Goal: Check status

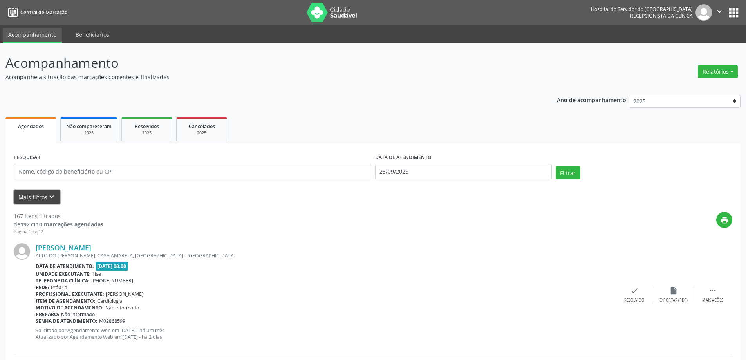
click at [38, 199] on button "Mais filtros keyboard_arrow_down" at bounding box center [37, 197] width 47 height 14
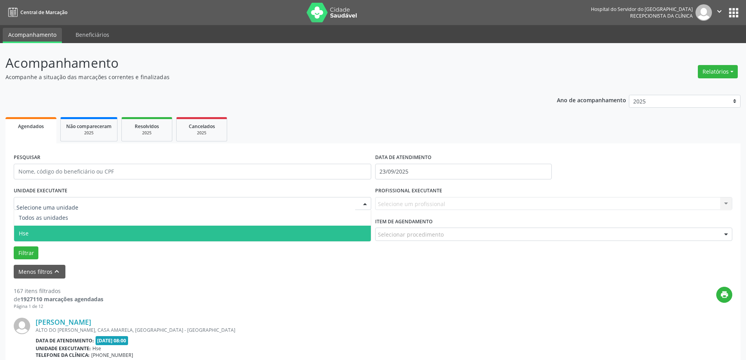
click at [47, 236] on span "Hse" at bounding box center [192, 234] width 357 height 16
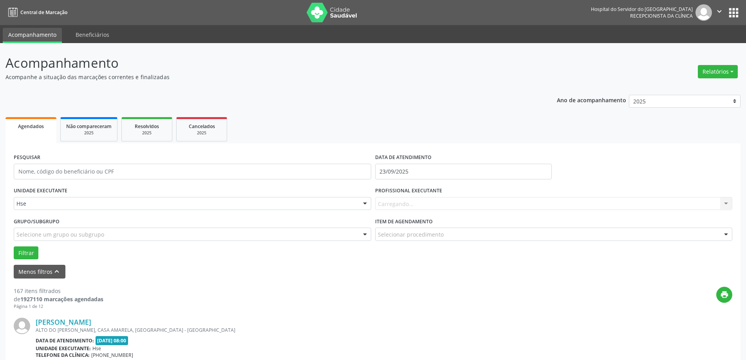
click at [454, 205] on div "Carregando... Nenhum resultado encontrado para: " " Não há nenhuma opção para s…" at bounding box center [554, 203] width 358 height 13
click at [413, 209] on div "Carregando... Nenhum resultado encontrado para: " " Não há nenhuma opção para s…" at bounding box center [554, 203] width 358 height 13
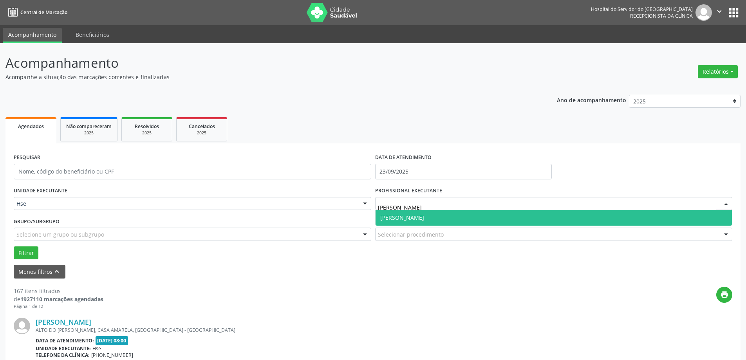
type input "[PERSON_NAME]"
click at [400, 222] on span "[PERSON_NAME]" at bounding box center [554, 218] width 357 height 16
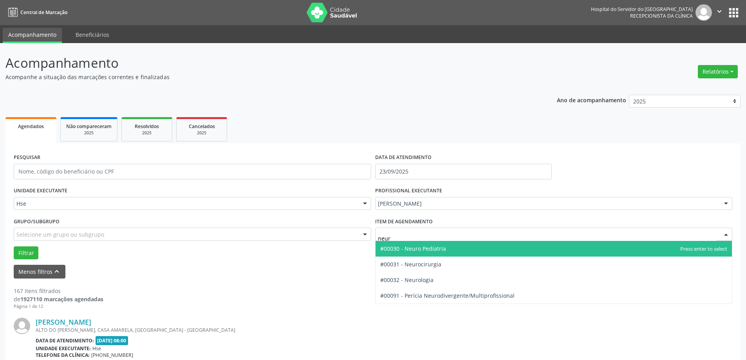
type input "neuro"
click at [445, 246] on span "#00030 - Neuro Pediatria" at bounding box center [554, 249] width 357 height 16
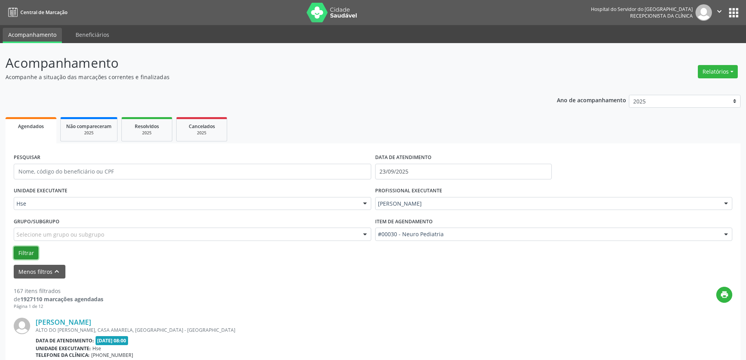
click at [31, 255] on button "Filtrar" at bounding box center [26, 252] width 25 height 13
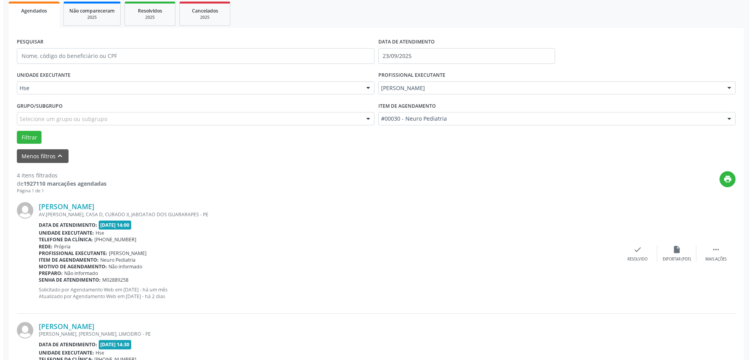
scroll to position [118, 0]
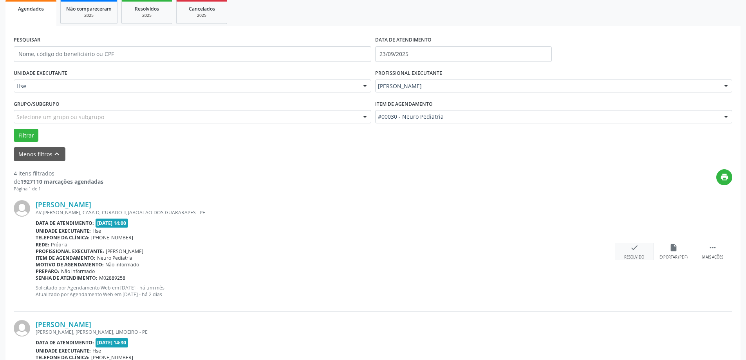
click at [635, 250] on icon "check" at bounding box center [634, 247] width 9 height 9
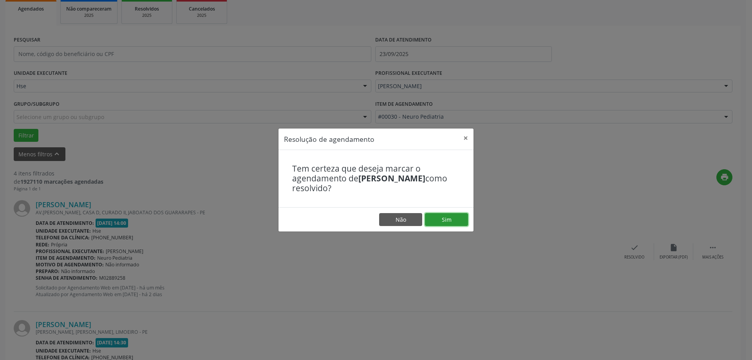
click at [443, 218] on button "Sim" at bounding box center [446, 219] width 43 height 13
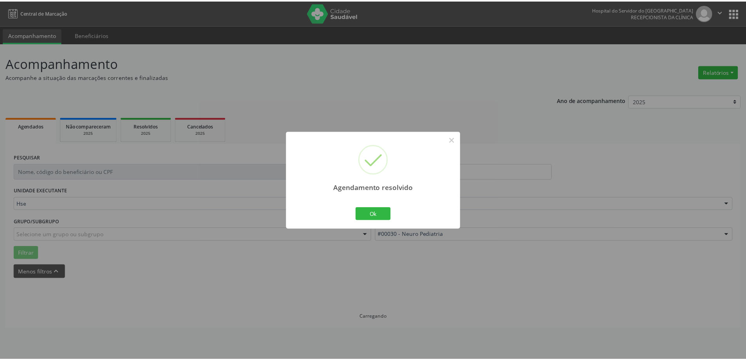
scroll to position [0, 0]
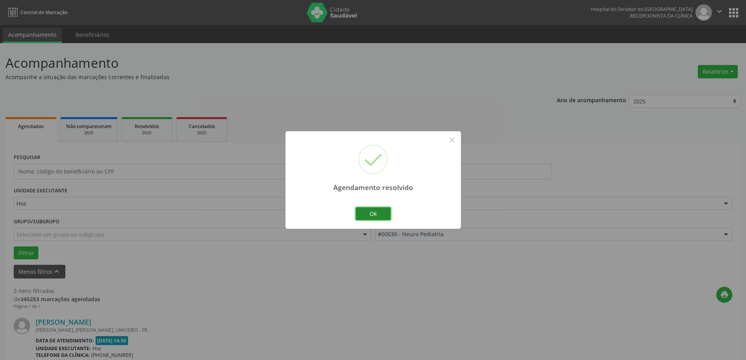
click at [379, 215] on button "Ok" at bounding box center [373, 213] width 35 height 13
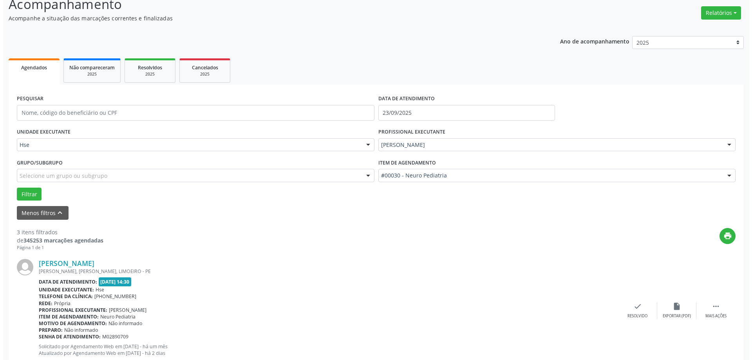
scroll to position [78, 0]
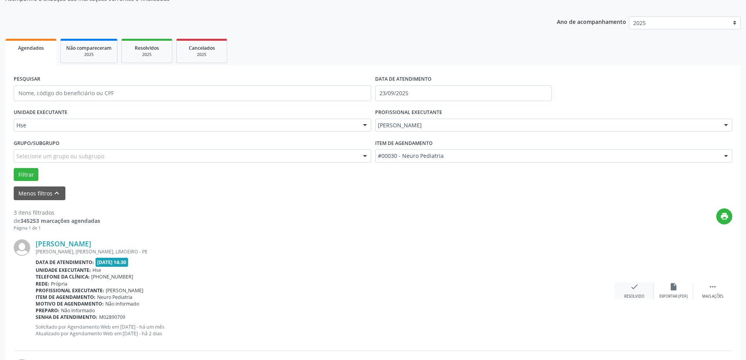
click at [631, 286] on icon "check" at bounding box center [634, 286] width 9 height 9
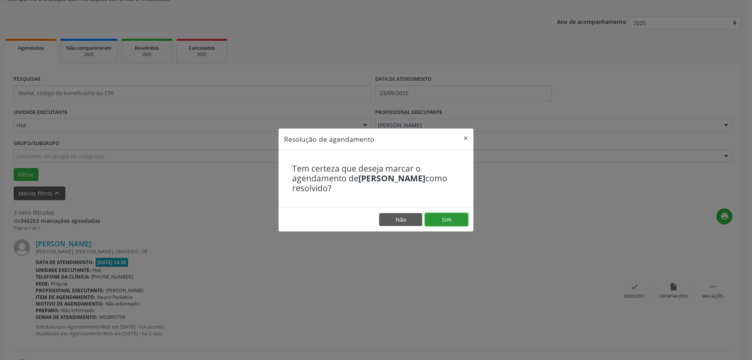
click at [456, 221] on button "Sim" at bounding box center [446, 219] width 43 height 13
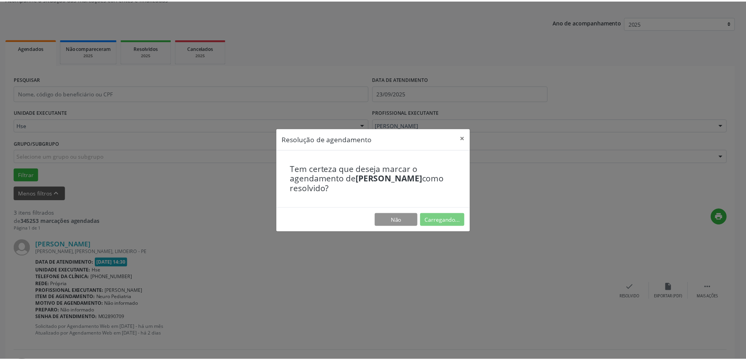
scroll to position [0, 0]
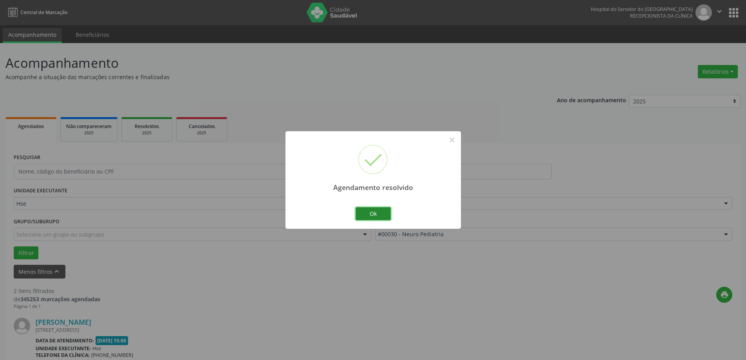
click at [385, 212] on button "Ok" at bounding box center [373, 213] width 35 height 13
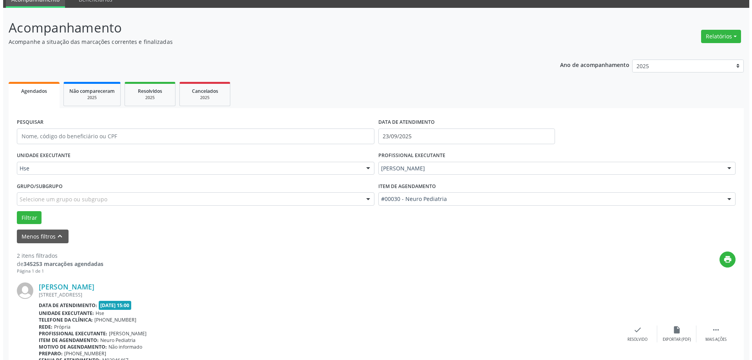
scroll to position [78, 0]
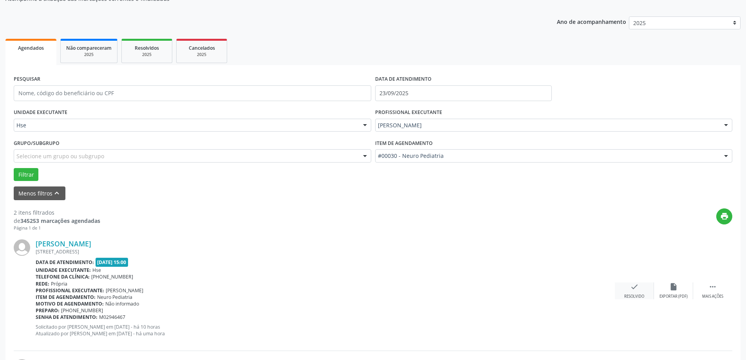
click at [646, 294] on div "check Resolvido" at bounding box center [634, 290] width 39 height 17
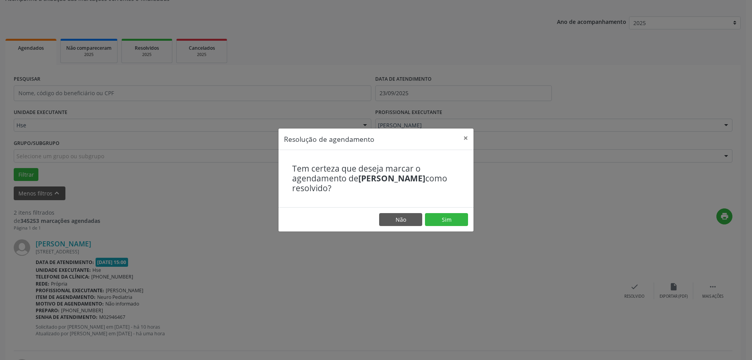
click at [438, 211] on footer "Não Sim" at bounding box center [376, 219] width 195 height 25
click at [444, 213] on button "Sim" at bounding box center [446, 219] width 43 height 13
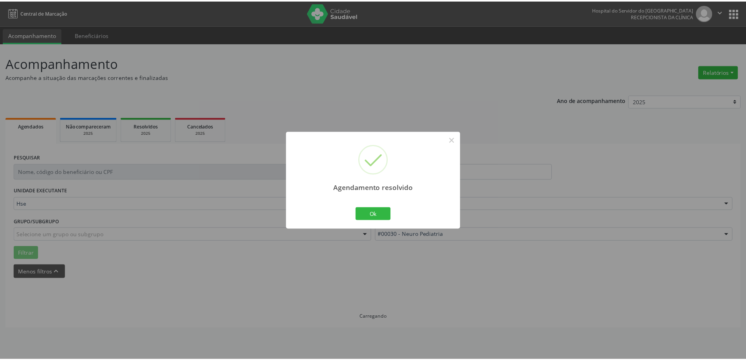
scroll to position [0, 0]
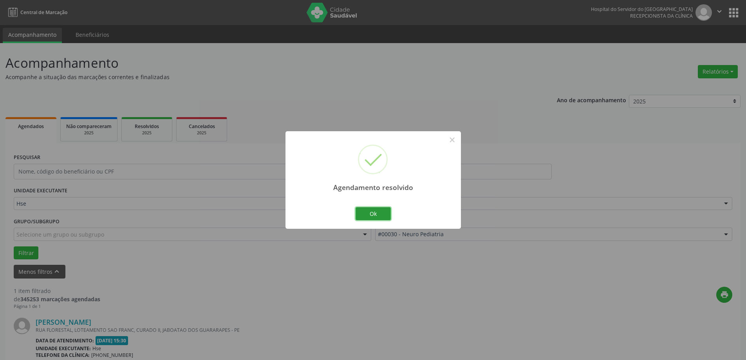
click at [371, 209] on button "Ok" at bounding box center [373, 213] width 35 height 13
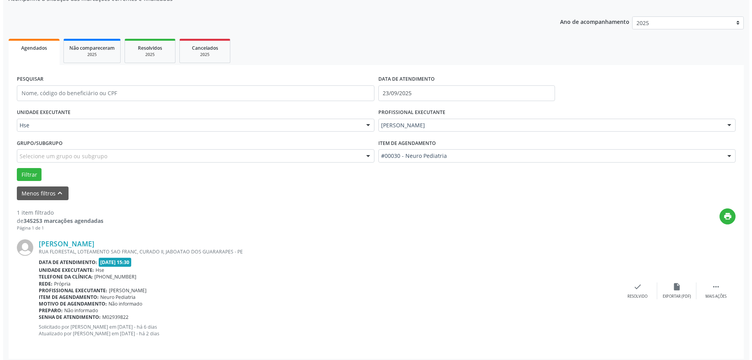
scroll to position [83, 0]
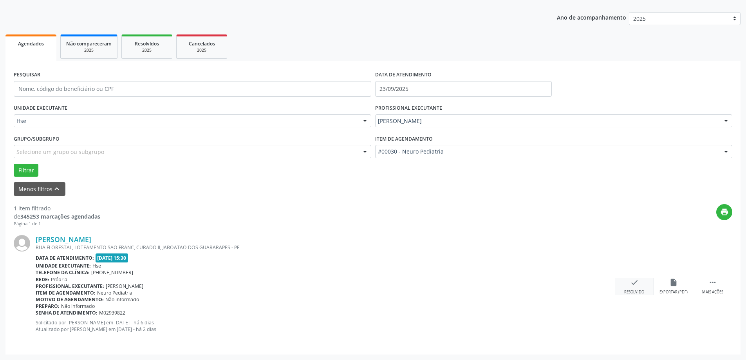
click at [629, 284] on div "check Resolvido" at bounding box center [634, 286] width 39 height 17
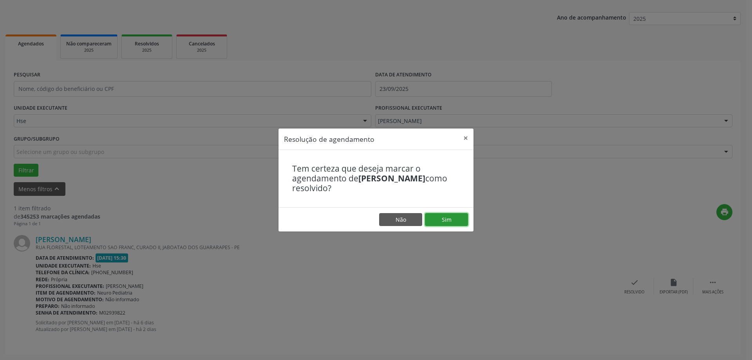
click at [445, 220] on button "Sim" at bounding box center [446, 219] width 43 height 13
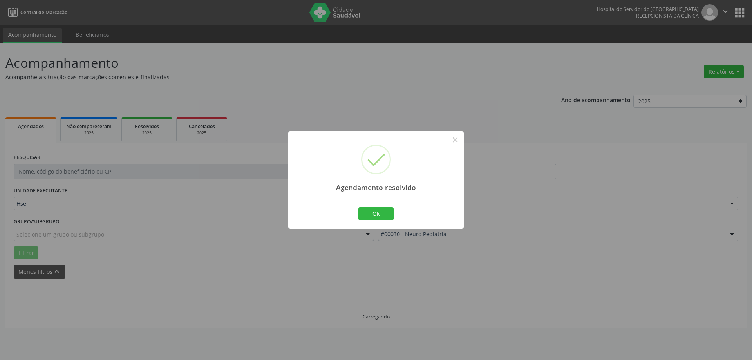
scroll to position [0, 0]
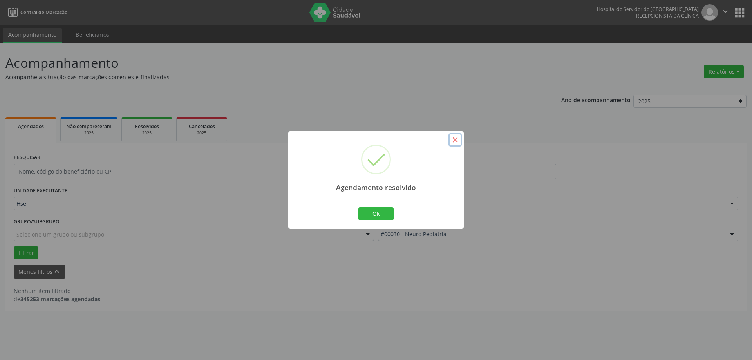
click at [455, 140] on button "×" at bounding box center [455, 139] width 13 height 13
